Goal: Contribute content: Add original content to the website for others to see

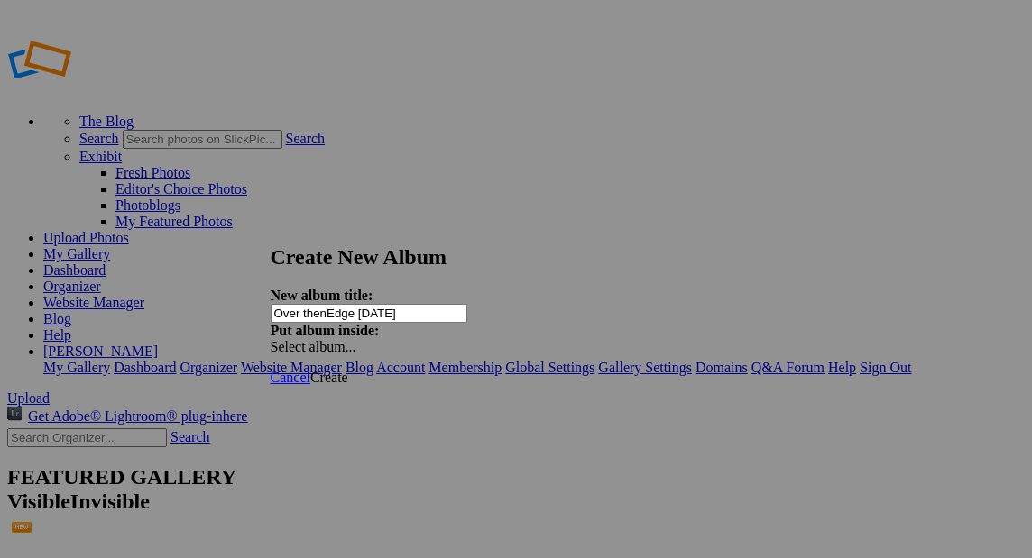
type input "Over thenEdge [DATE]"
click at [348, 370] on span "Create" at bounding box center [329, 377] width 38 height 15
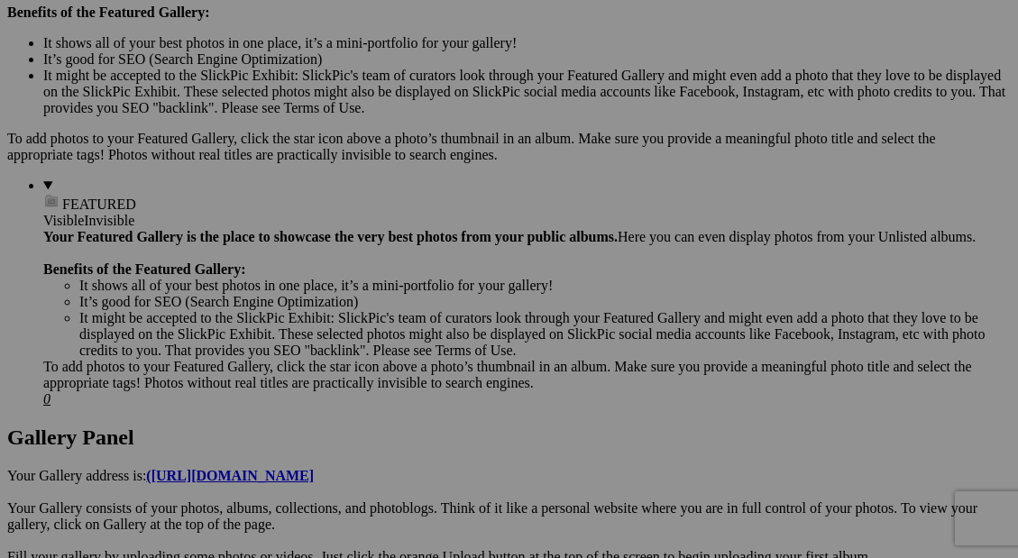
scroll to position [732, 0]
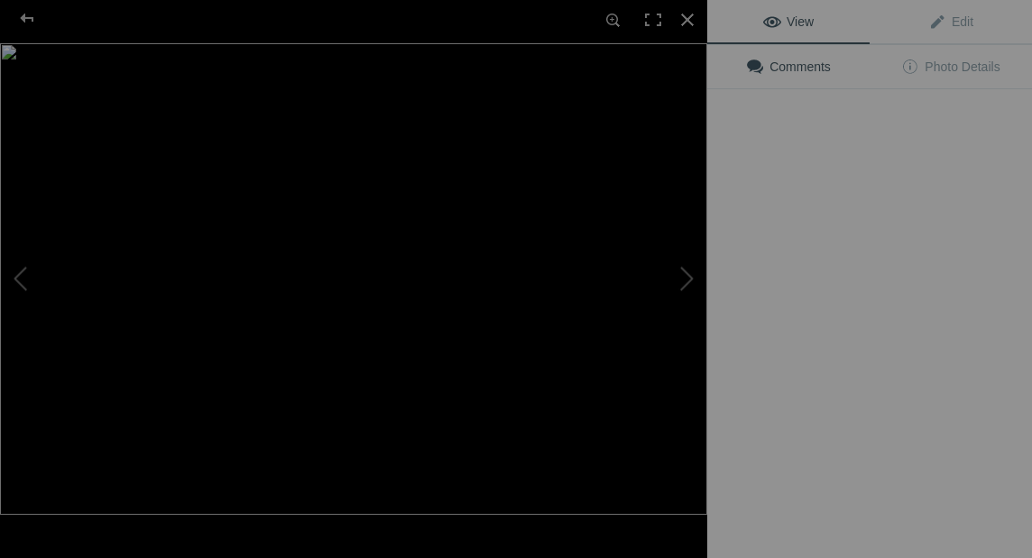
click at [523, 281] on img at bounding box center [353, 279] width 707 height 472
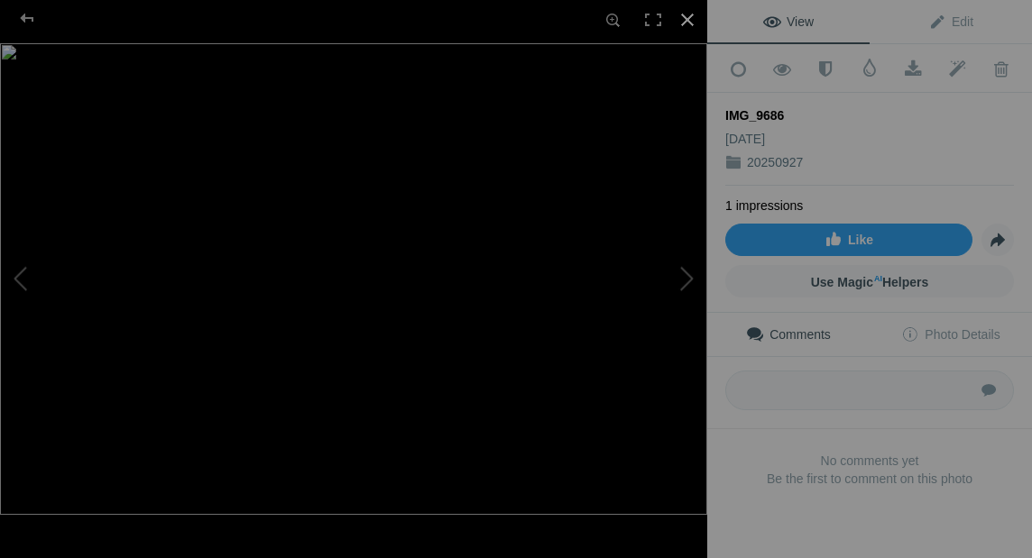
click at [679, 18] on div at bounding box center [688, 20] width 40 height 40
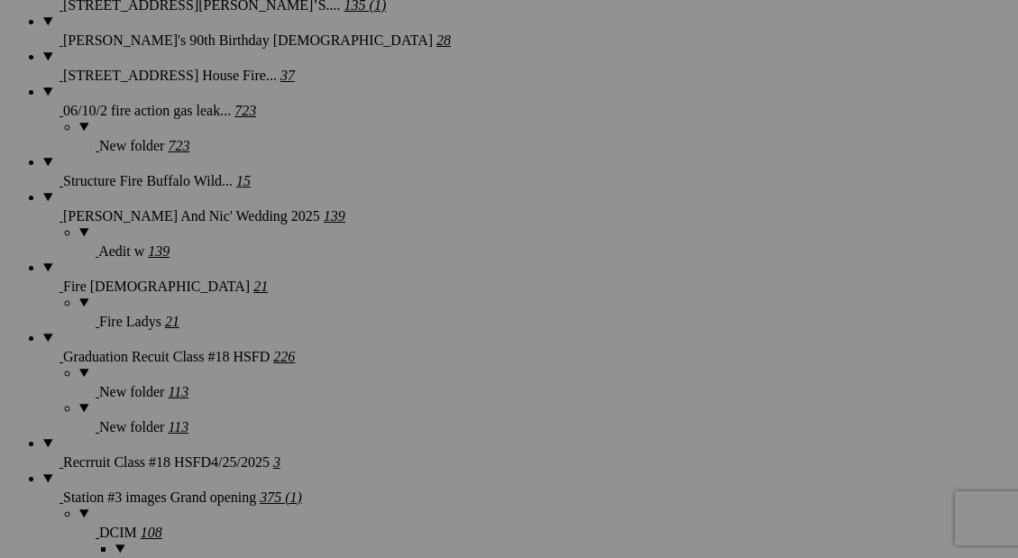
scroll to position [1998, 0]
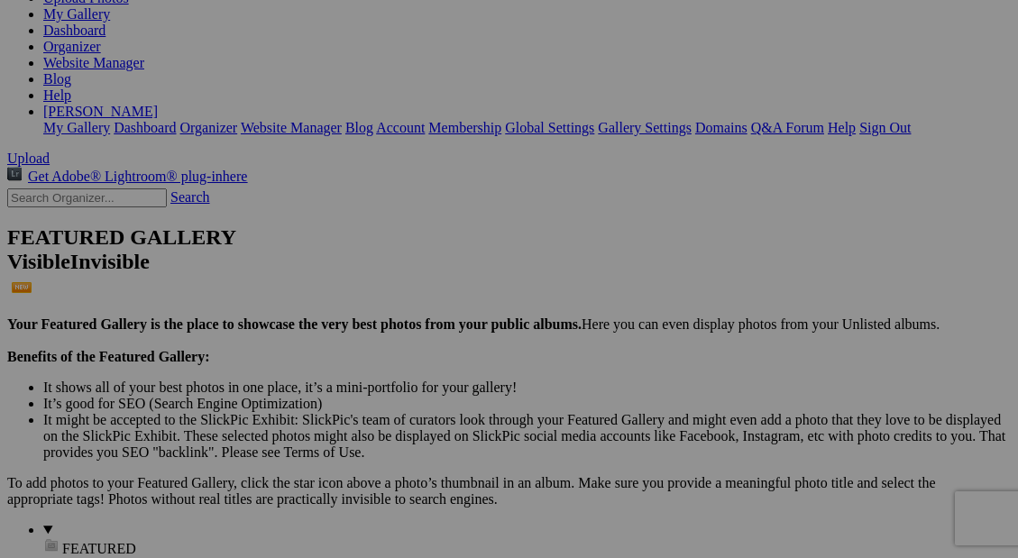
scroll to position [0, 0]
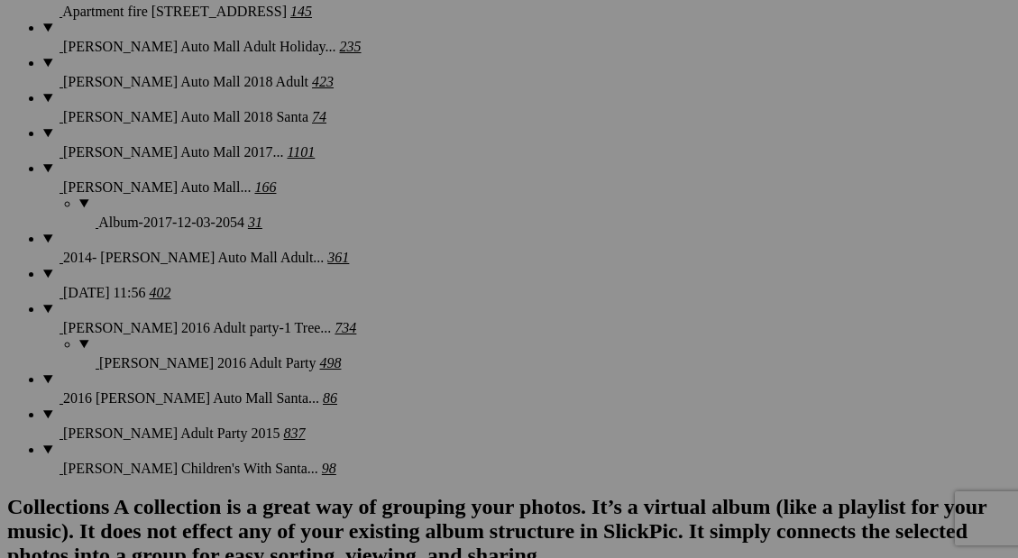
scroll to position [5693, 0]
